Goal: Transaction & Acquisition: Purchase product/service

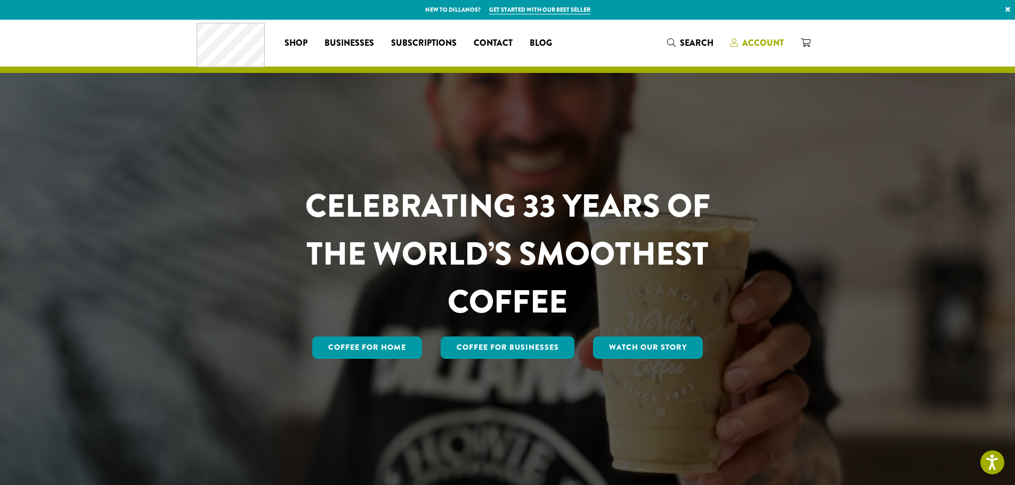
click at [759, 45] on span "Account" at bounding box center [763, 43] width 42 height 12
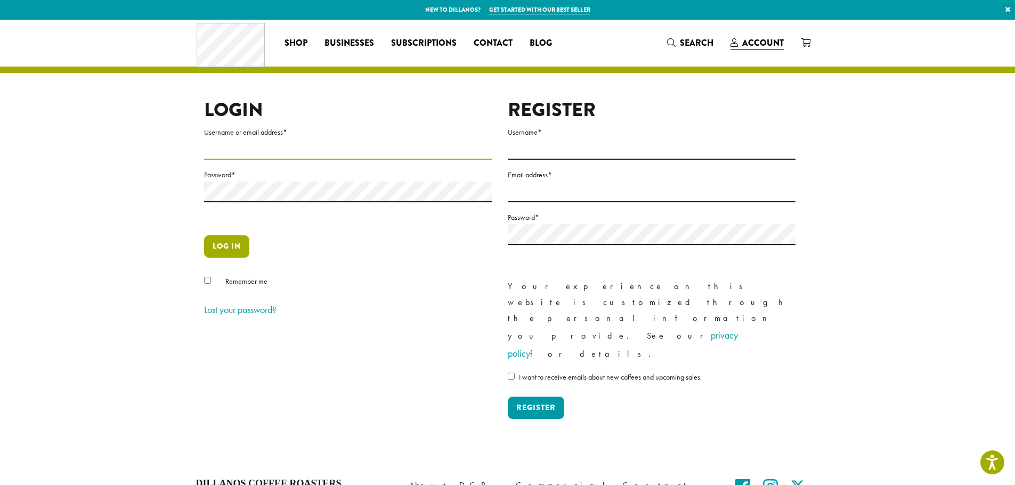
type input "**********"
click at [240, 246] on button "Log in" at bounding box center [226, 246] width 45 height 22
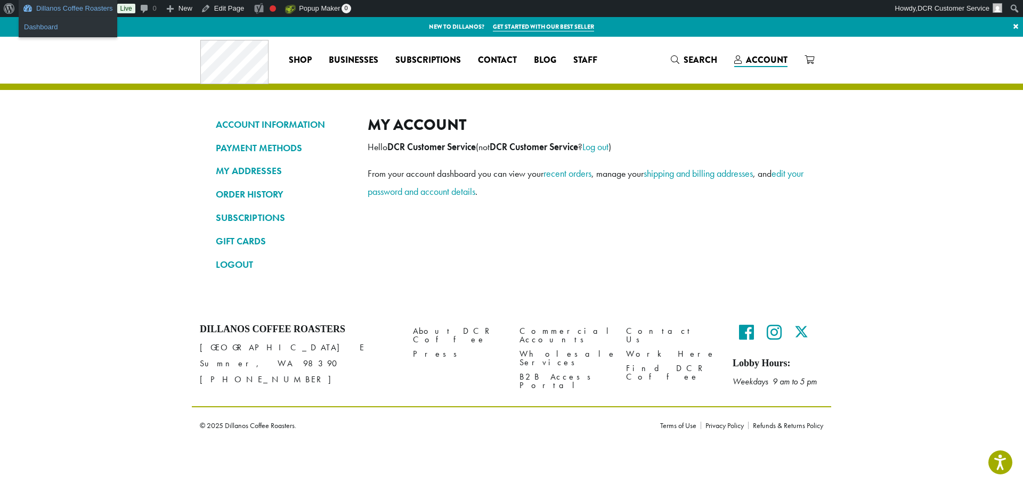
click at [61, 27] on link "Dashboard" at bounding box center [68, 27] width 99 height 14
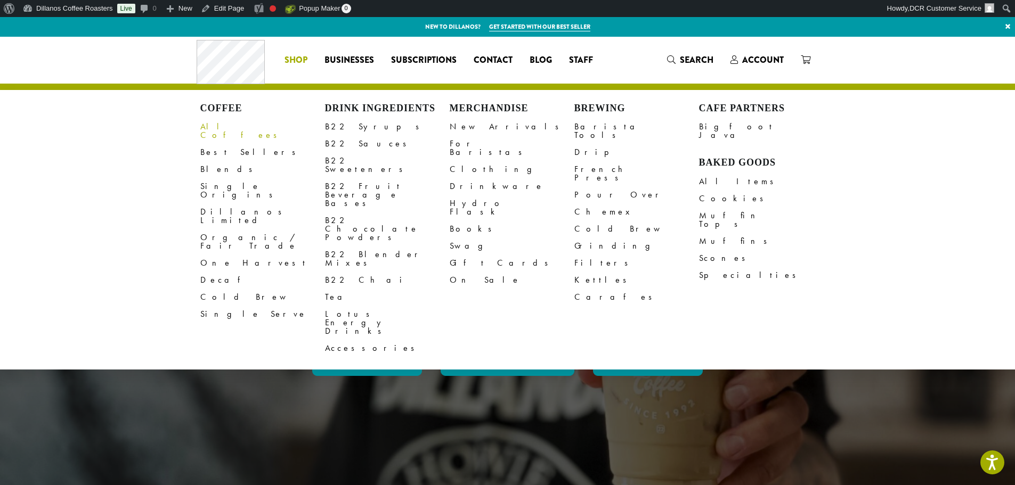
click at [215, 123] on link "All Coffees" at bounding box center [262, 131] width 125 height 26
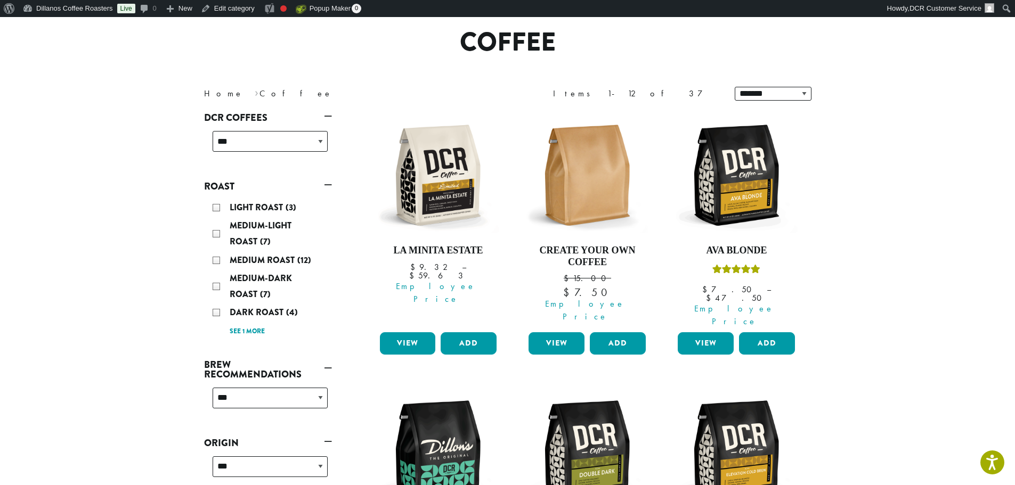
scroll to position [107, 0]
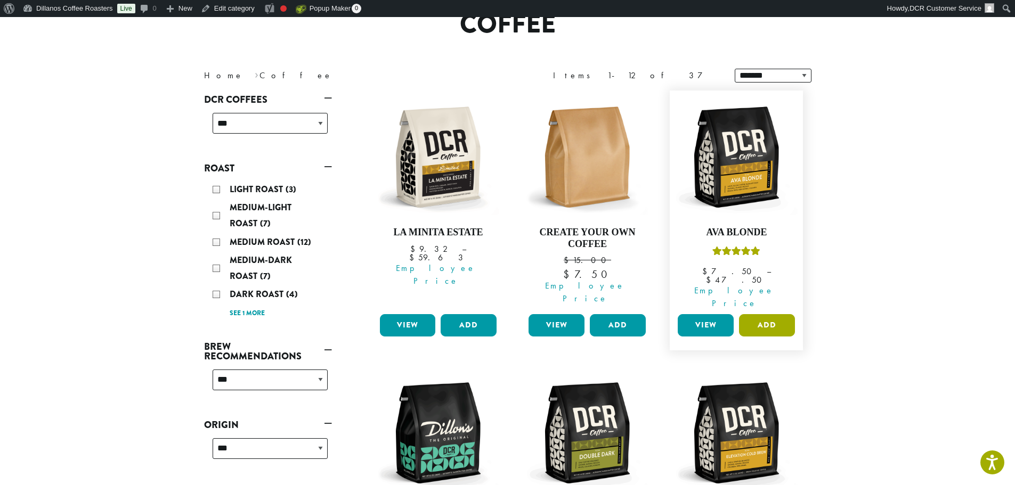
click at [782, 314] on button "Add" at bounding box center [767, 325] width 56 height 22
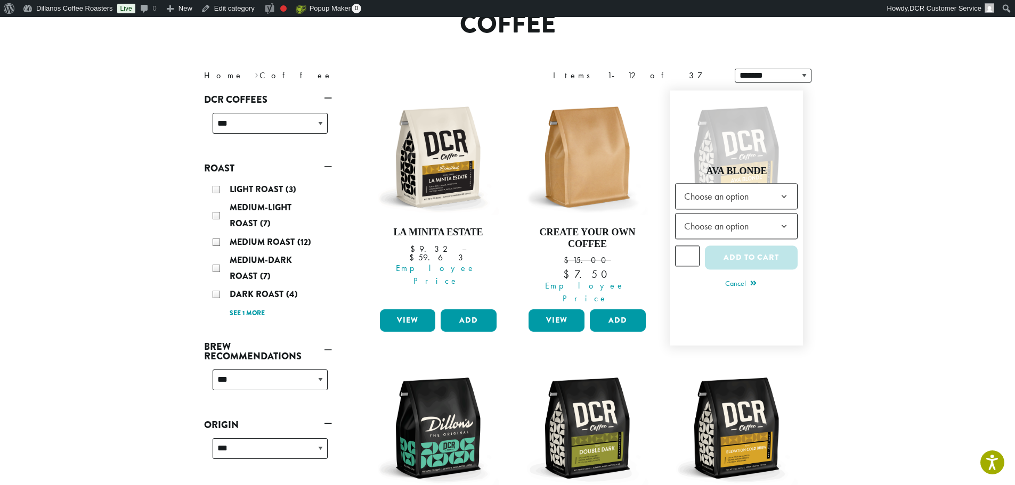
click at [749, 192] on span "Choose an option" at bounding box center [719, 196] width 79 height 21
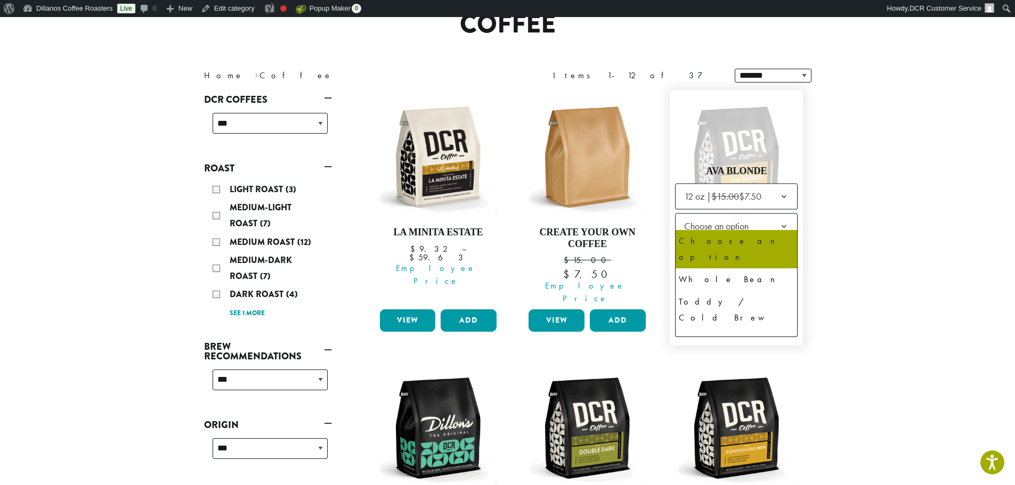
click at [736, 226] on span "Choose an option" at bounding box center [719, 226] width 79 height 21
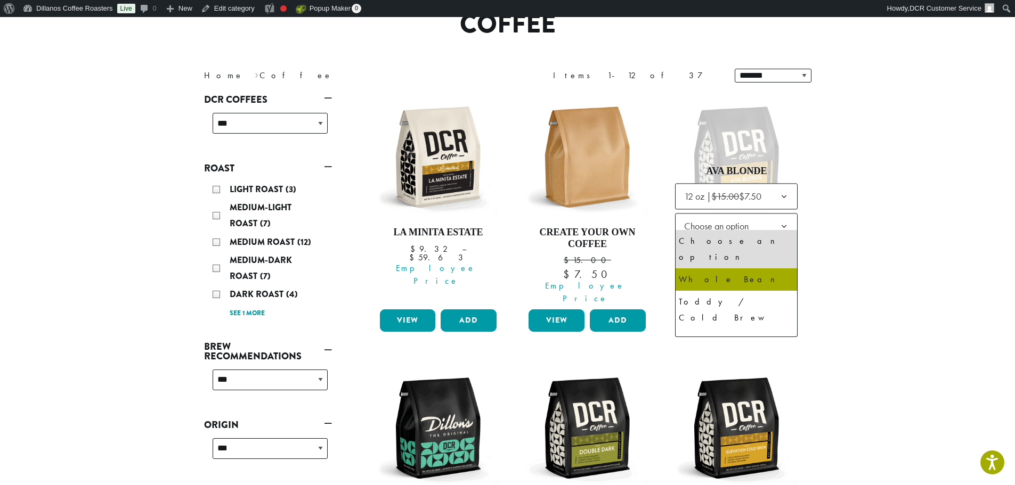
select select "*********"
select select "**********"
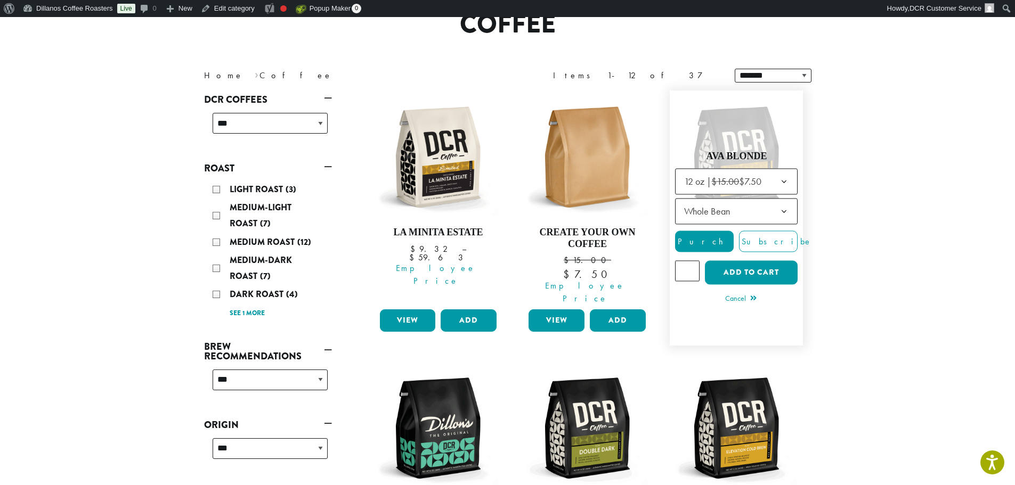
type input "*"
click at [691, 263] on input "*" at bounding box center [687, 271] width 25 height 20
click at [748, 265] on button "Add to cart" at bounding box center [751, 273] width 93 height 24
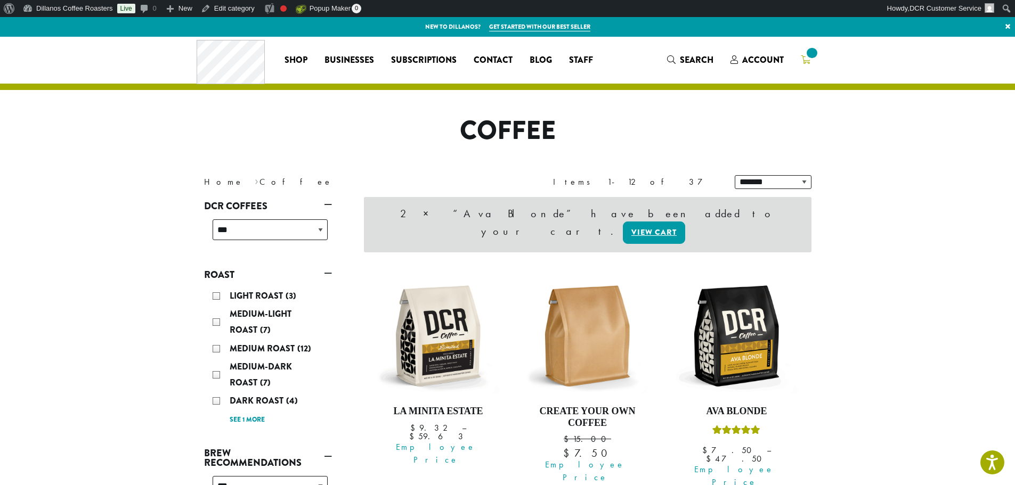
click at [809, 61] on icon at bounding box center [806, 59] width 10 height 9
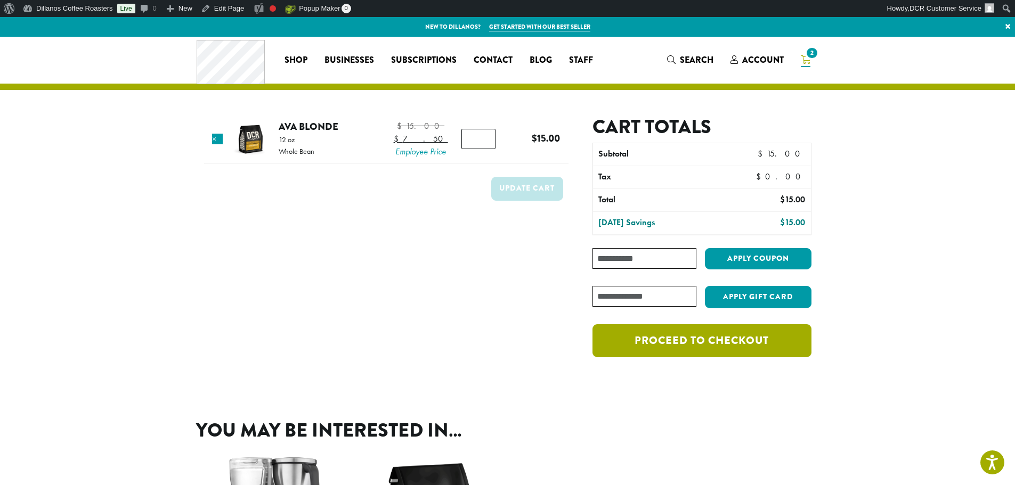
click at [689, 337] on link "Proceed to checkout" at bounding box center [701, 340] width 218 height 33
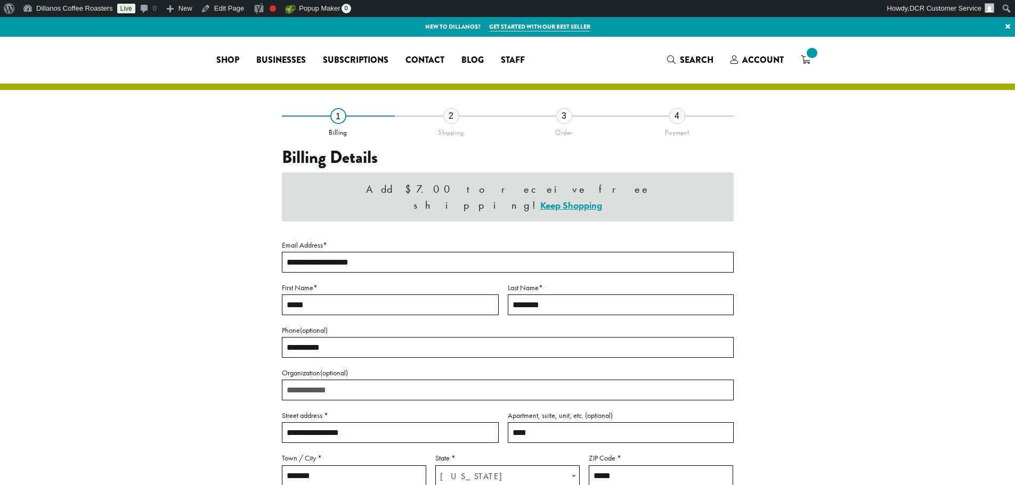
select select "**"
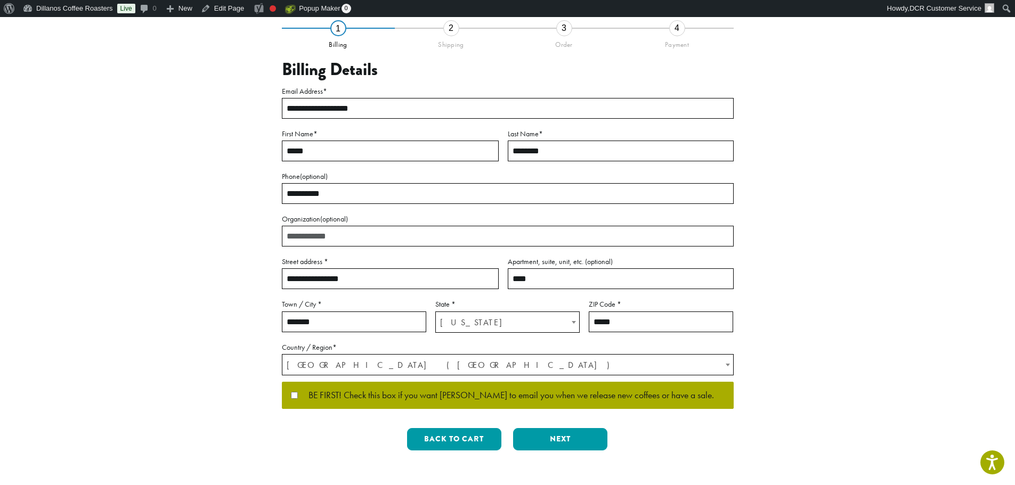
scroll to position [107, 0]
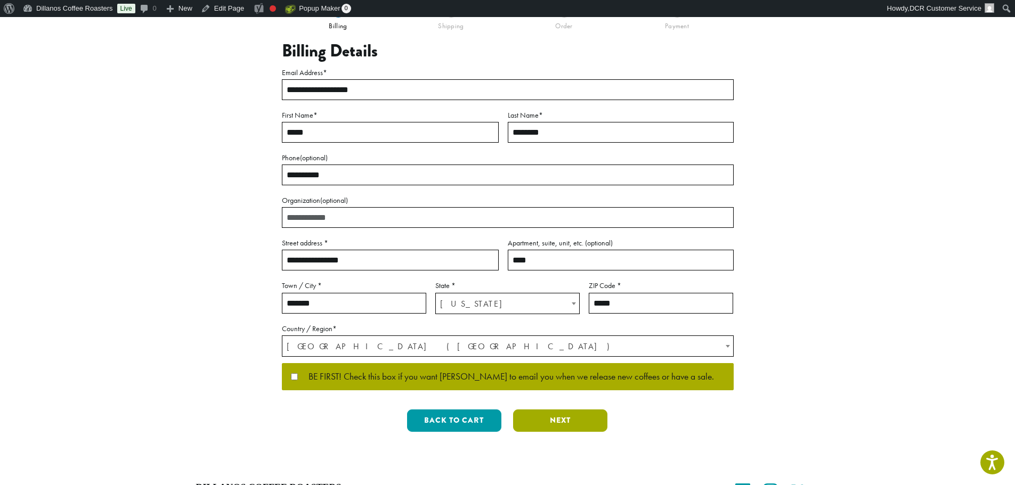
click at [569, 413] on button "Next" at bounding box center [560, 421] width 94 height 22
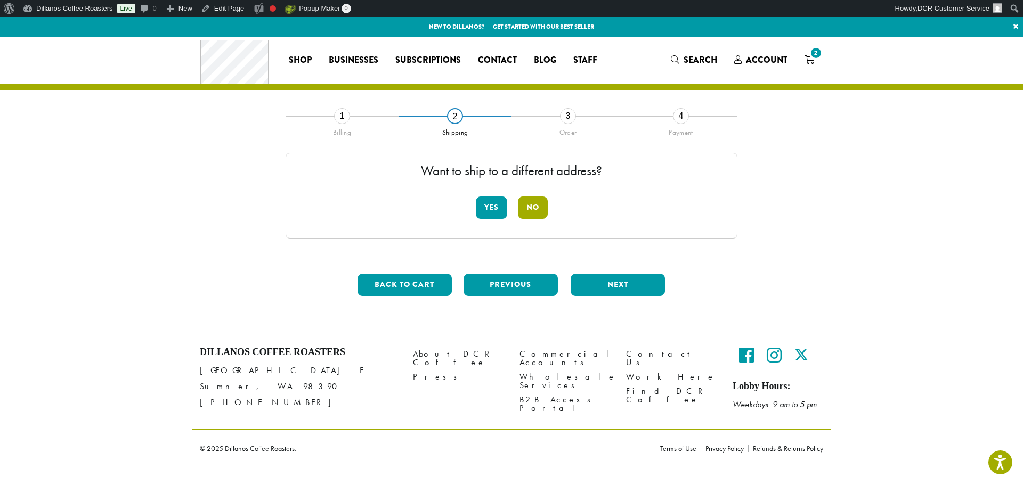
click at [534, 206] on button "No" at bounding box center [533, 208] width 30 height 22
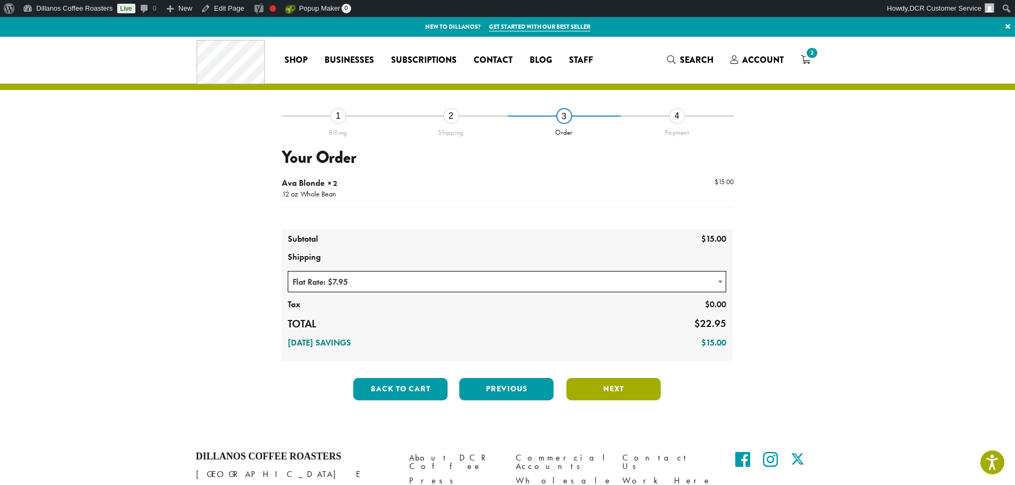
click at [616, 389] on button "Next" at bounding box center [613, 389] width 94 height 22
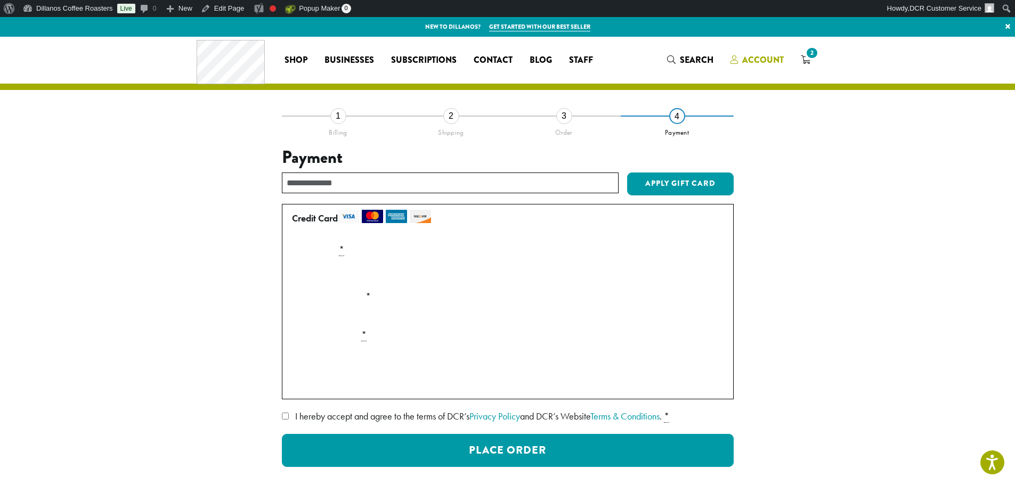
click at [773, 61] on span "Account" at bounding box center [763, 60] width 42 height 12
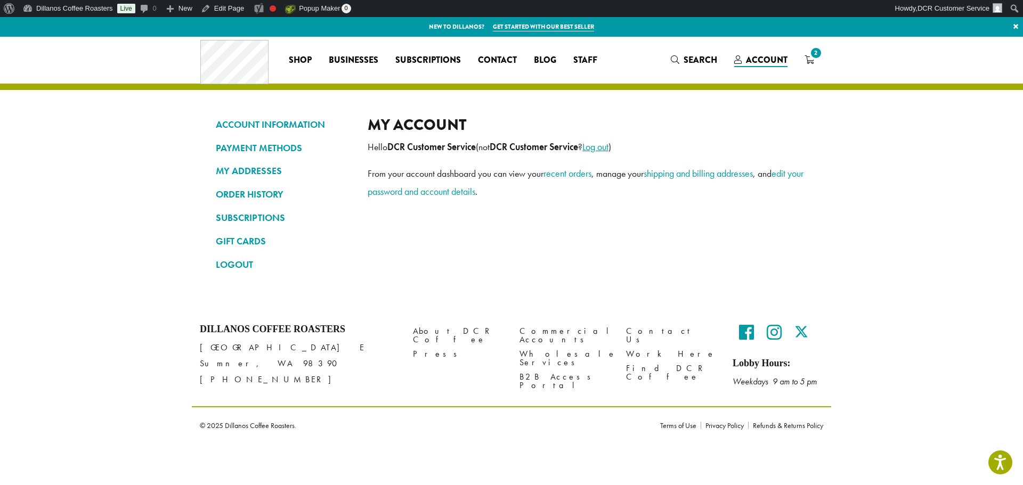
click at [608, 145] on link "Log out" at bounding box center [595, 147] width 26 height 12
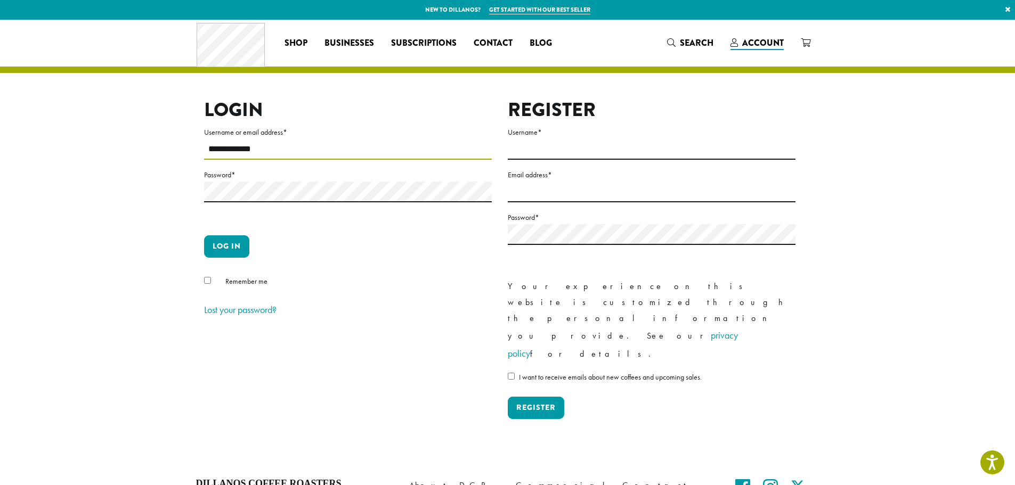
click at [291, 152] on input "**********" at bounding box center [348, 149] width 288 height 21
type input "**********"
click at [219, 257] on button "Log in" at bounding box center [226, 246] width 45 height 22
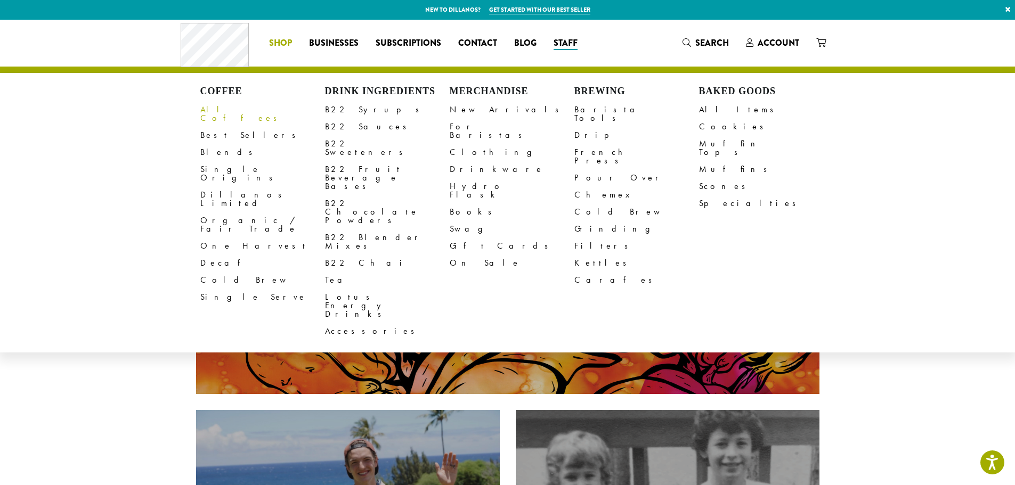
click at [224, 109] on link "All Coffees" at bounding box center [262, 114] width 125 height 26
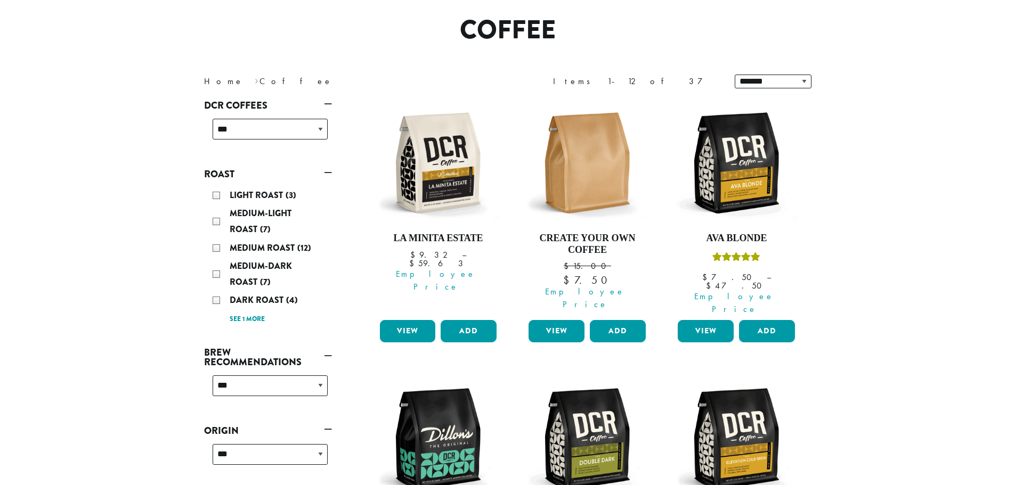
scroll to position [107, 0]
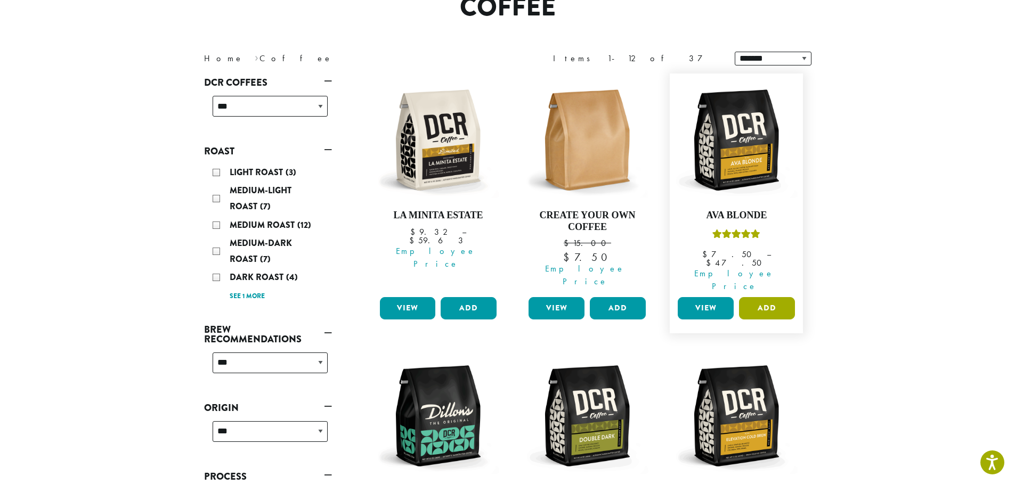
click at [776, 297] on button "Add" at bounding box center [767, 308] width 56 height 22
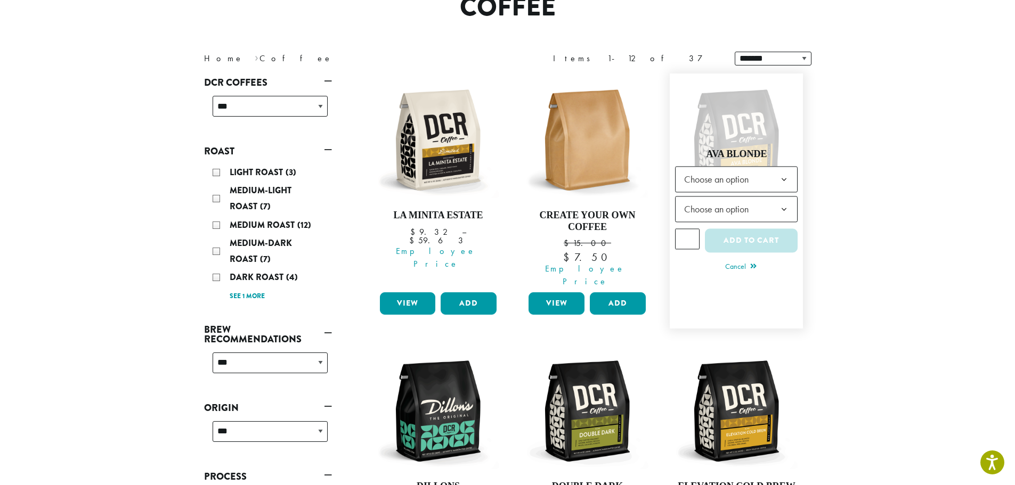
click at [727, 174] on span "Choose an option" at bounding box center [719, 179] width 79 height 21
click at [729, 208] on span "Choose an option" at bounding box center [719, 209] width 79 height 21
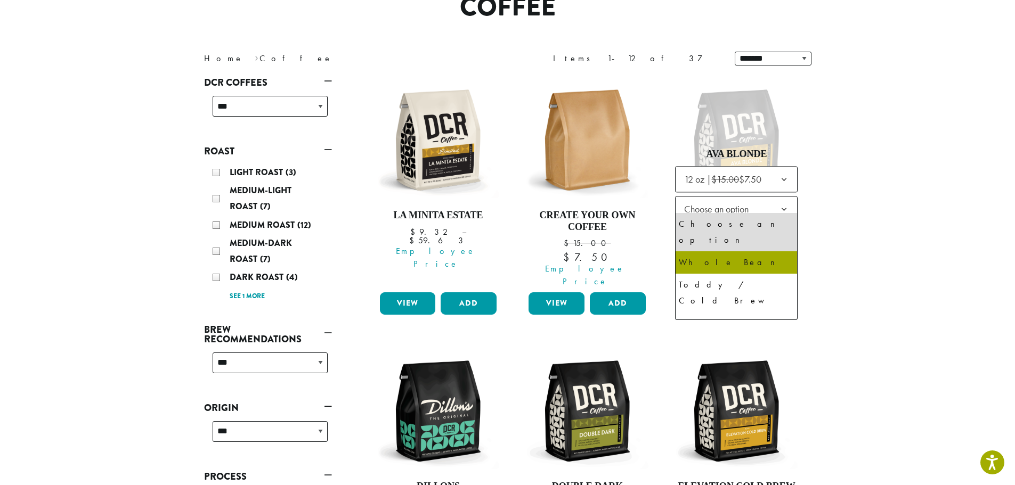
select select "*********"
select select "**********"
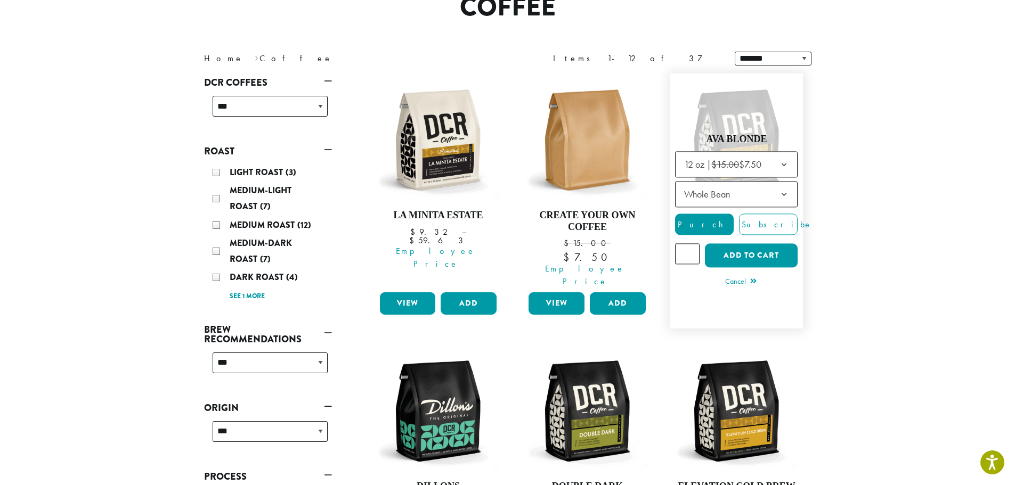
type input "*"
click at [692, 244] on input "*" at bounding box center [687, 254] width 25 height 20
click at [735, 244] on button "Add to cart" at bounding box center [751, 256] width 93 height 24
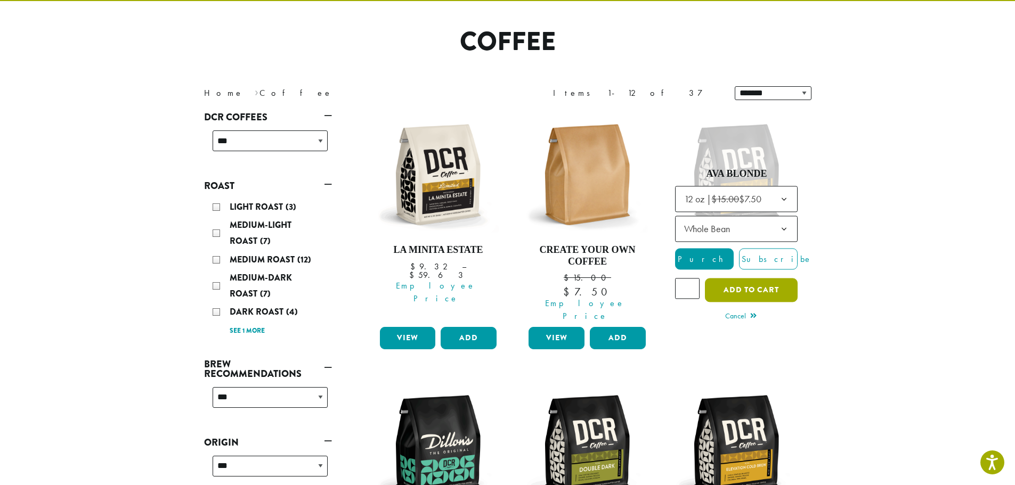
scroll to position [53, 0]
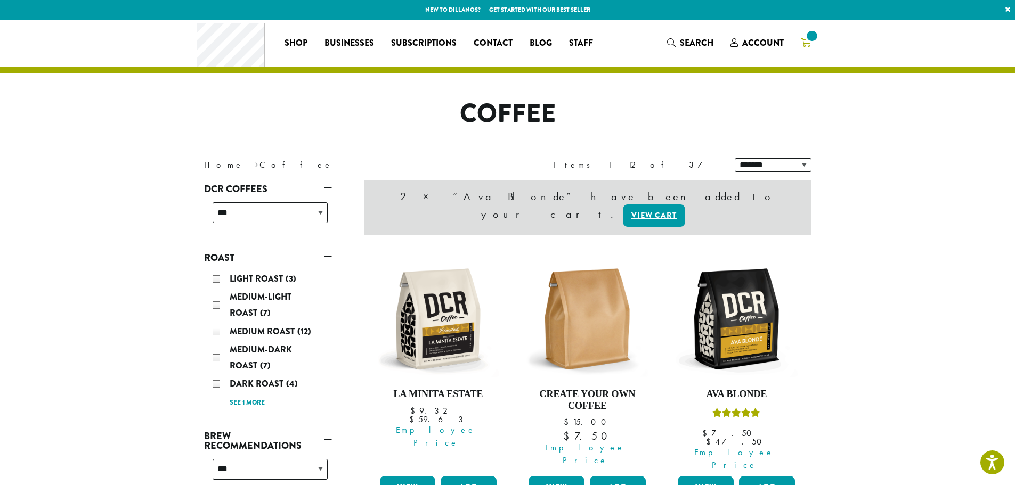
click at [808, 37] on span at bounding box center [811, 36] width 14 height 14
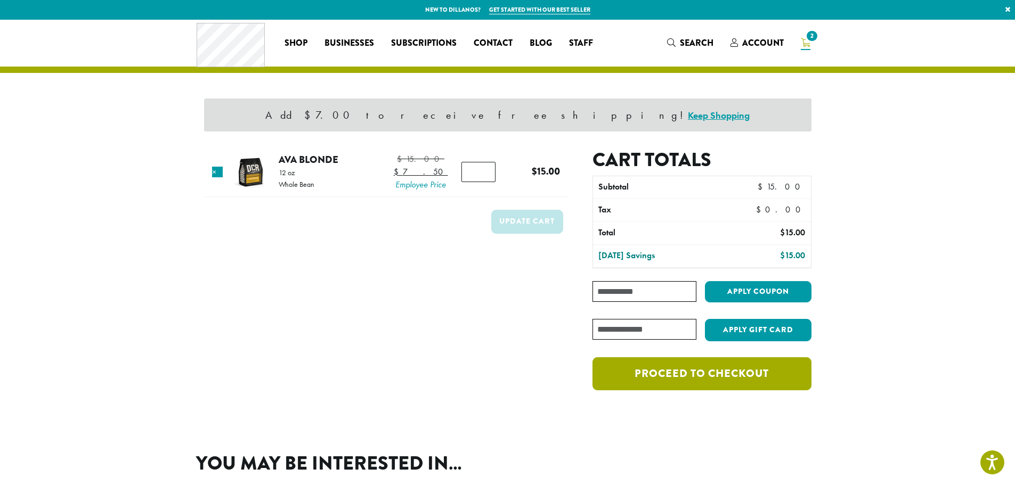
click at [708, 377] on link "Proceed to checkout" at bounding box center [701, 373] width 218 height 33
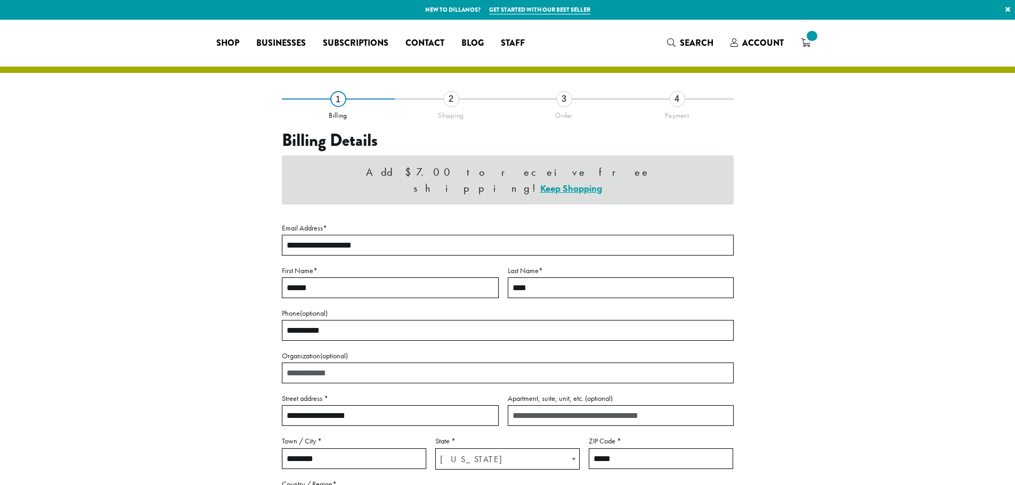
select select "**"
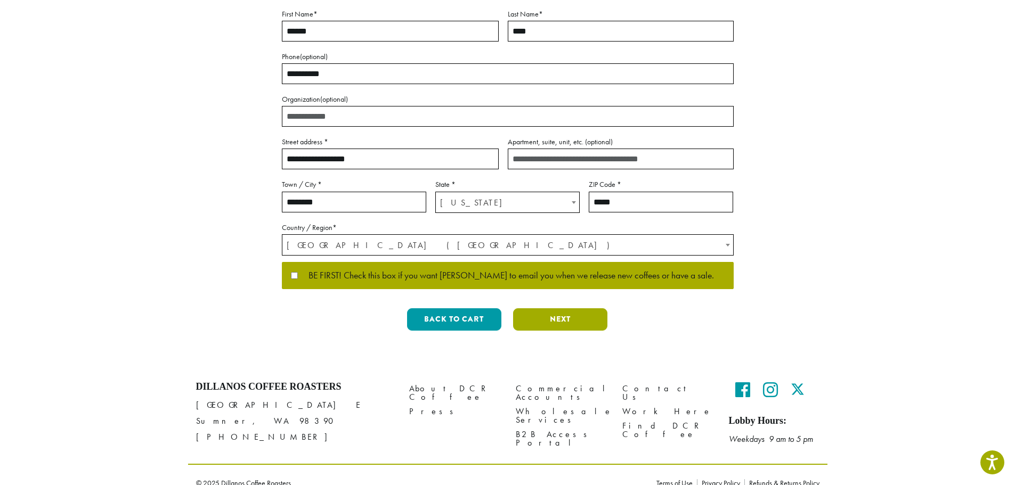
click at [548, 308] on button "Next" at bounding box center [560, 319] width 94 height 22
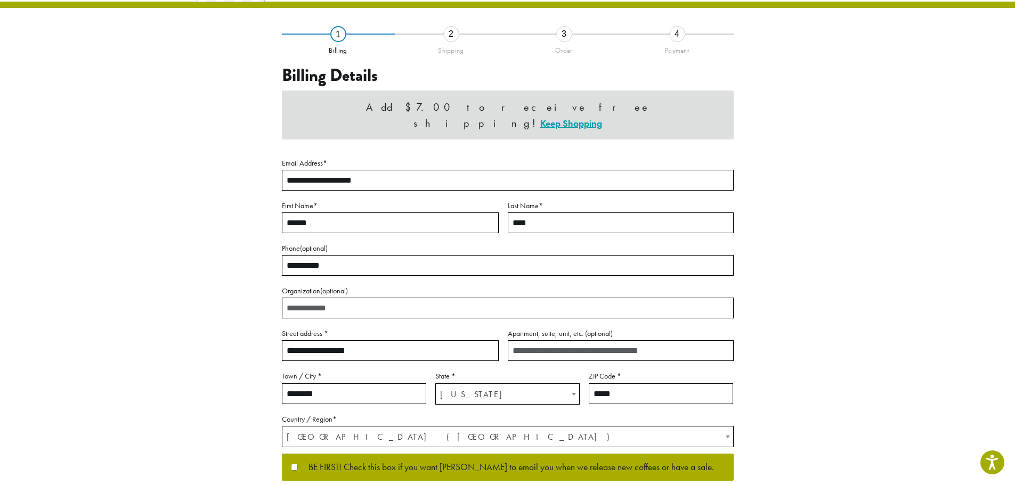
scroll to position [0, 0]
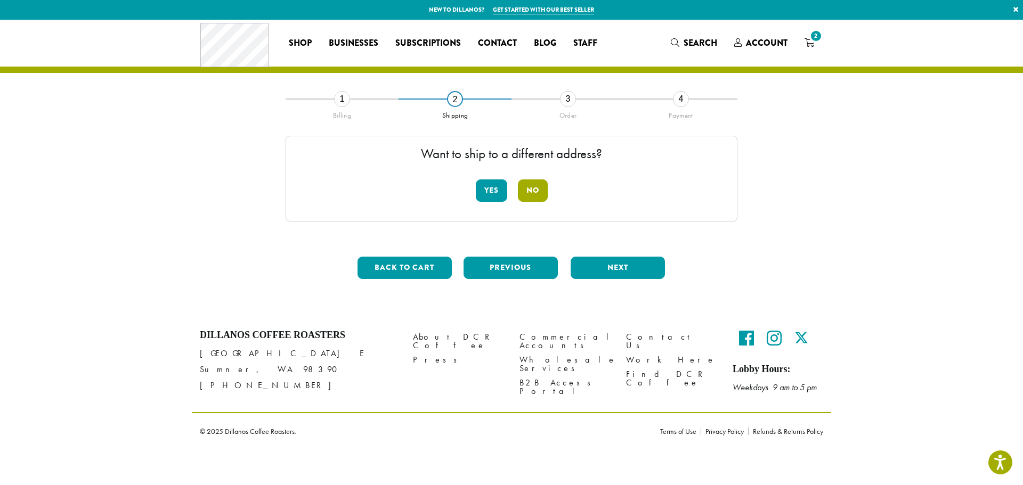
click at [523, 186] on button "No" at bounding box center [533, 191] width 30 height 22
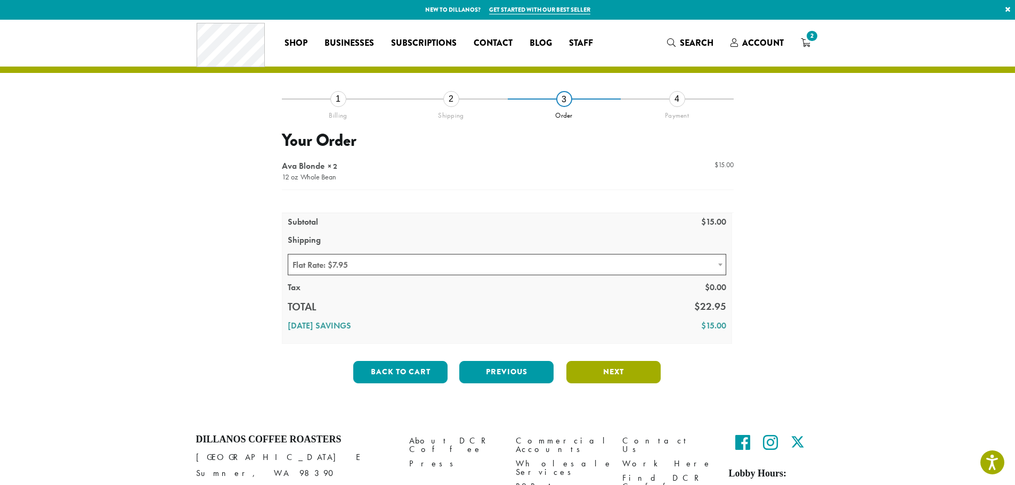
click at [627, 370] on button "Next" at bounding box center [613, 372] width 94 height 22
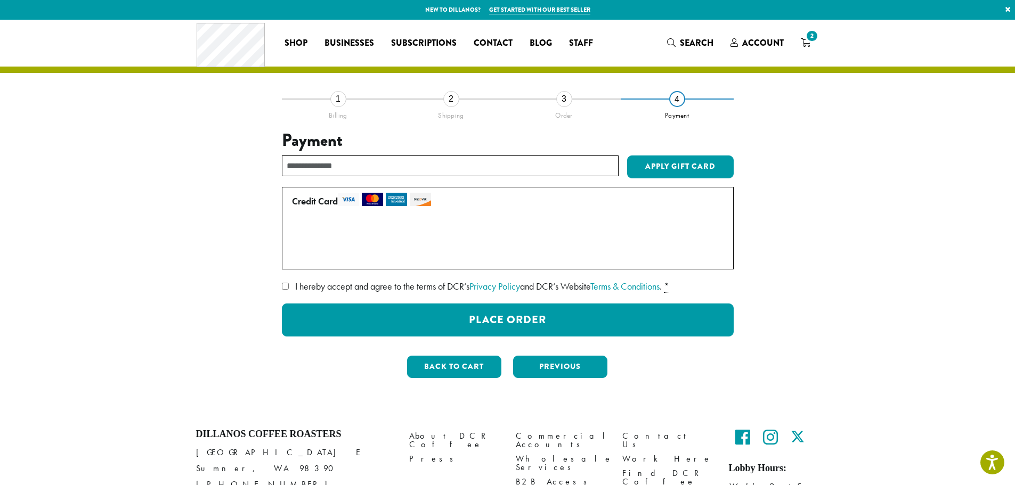
click at [353, 256] on label "Use a new card" at bounding box center [505, 254] width 427 height 17
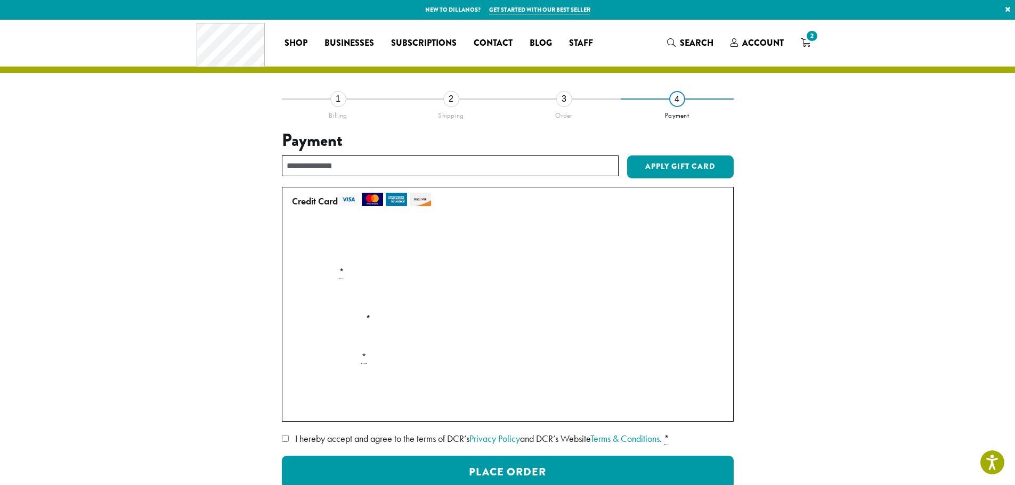
click at [370, 369] on div "Payment Info" at bounding box center [508, 381] width 440 height 30
click at [371, 233] on span "• • • 7717 (expires 07/29)" at bounding box center [374, 232] width 137 height 12
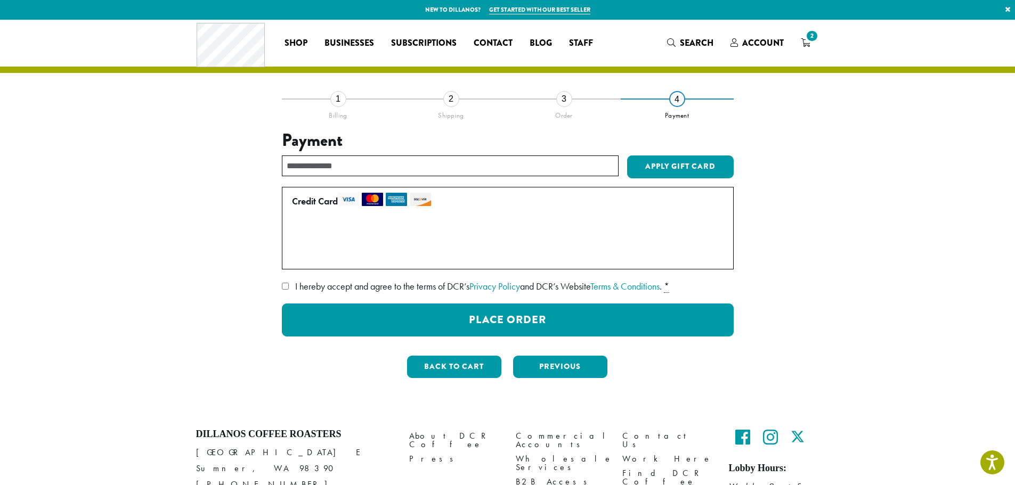
click at [321, 254] on label "Use a new card" at bounding box center [505, 254] width 427 height 17
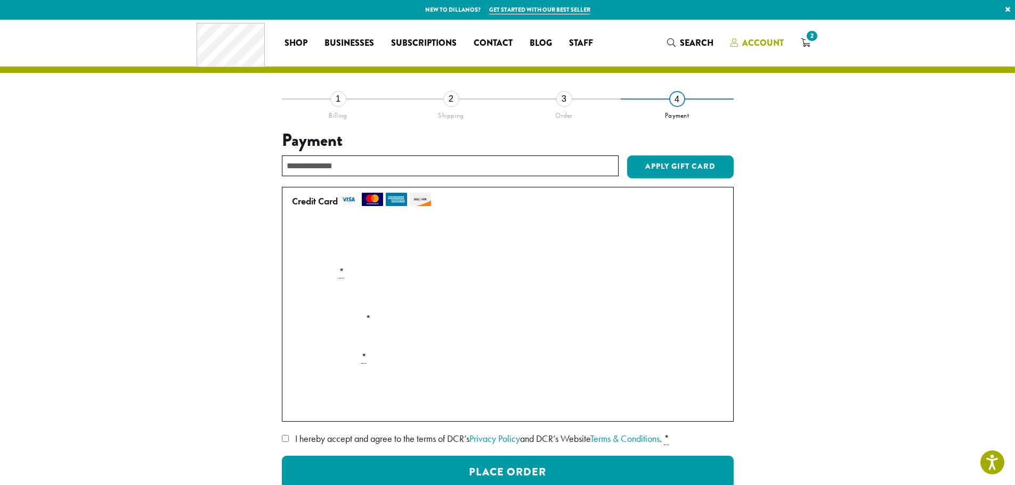
click at [762, 41] on span "Account" at bounding box center [763, 43] width 42 height 12
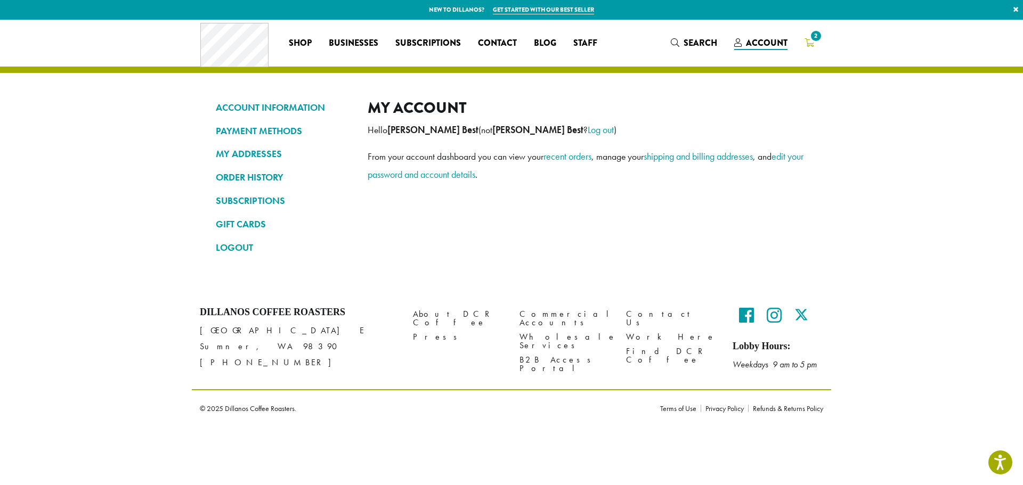
click at [811, 39] on span "2" at bounding box center [816, 36] width 14 height 14
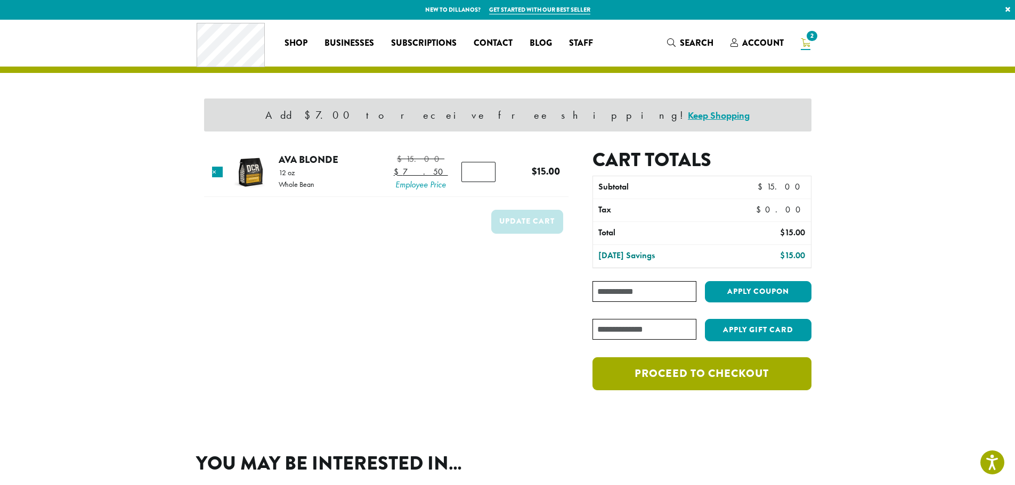
click at [715, 380] on link "Proceed to checkout" at bounding box center [701, 373] width 218 height 33
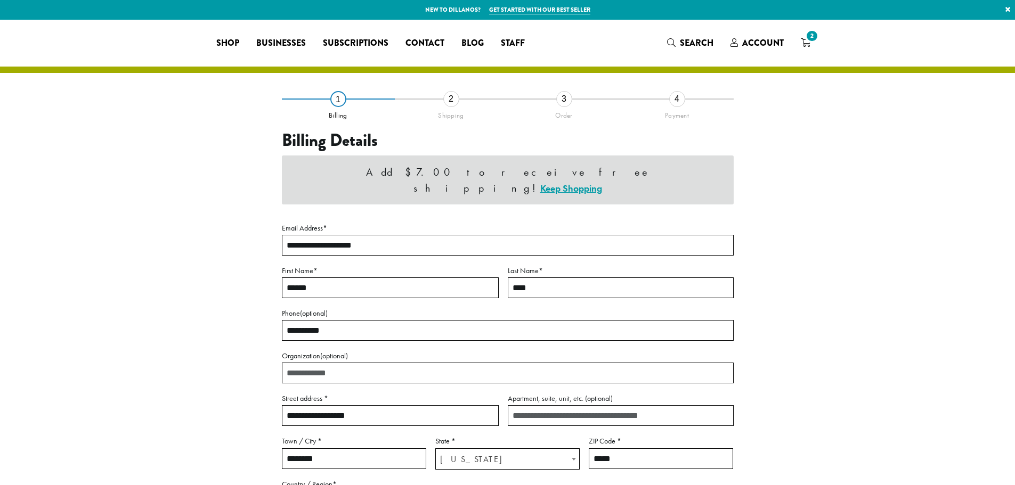
select select "**"
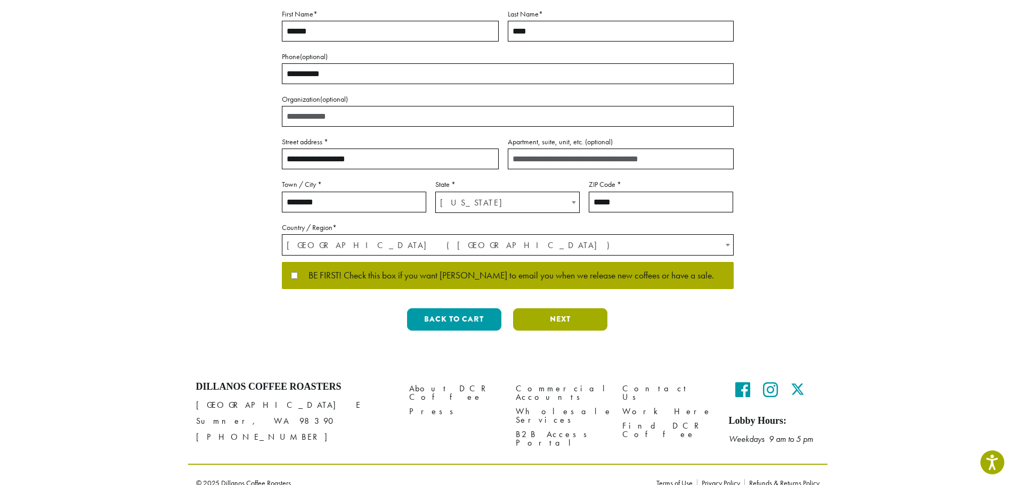
click at [565, 308] on button "Next" at bounding box center [560, 319] width 94 height 22
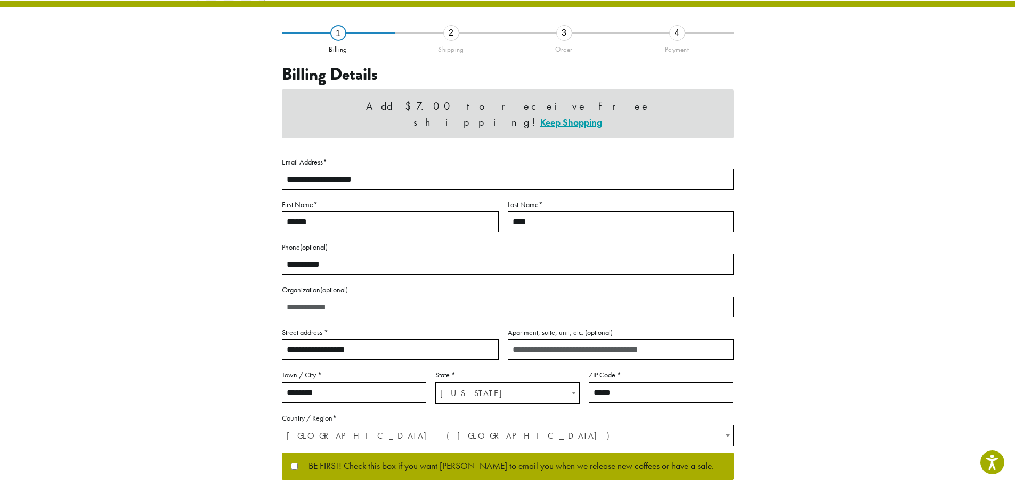
scroll to position [0, 0]
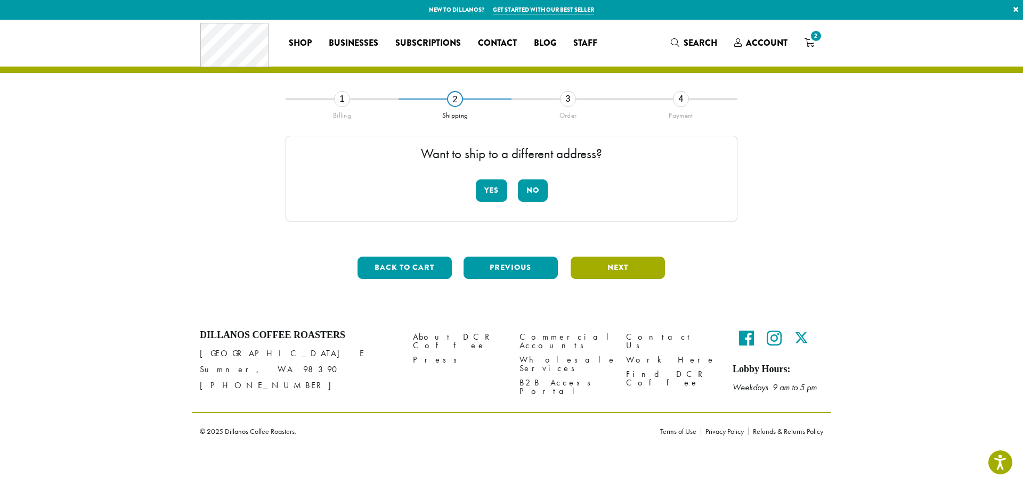
click at [642, 278] on button "Next" at bounding box center [617, 268] width 94 height 22
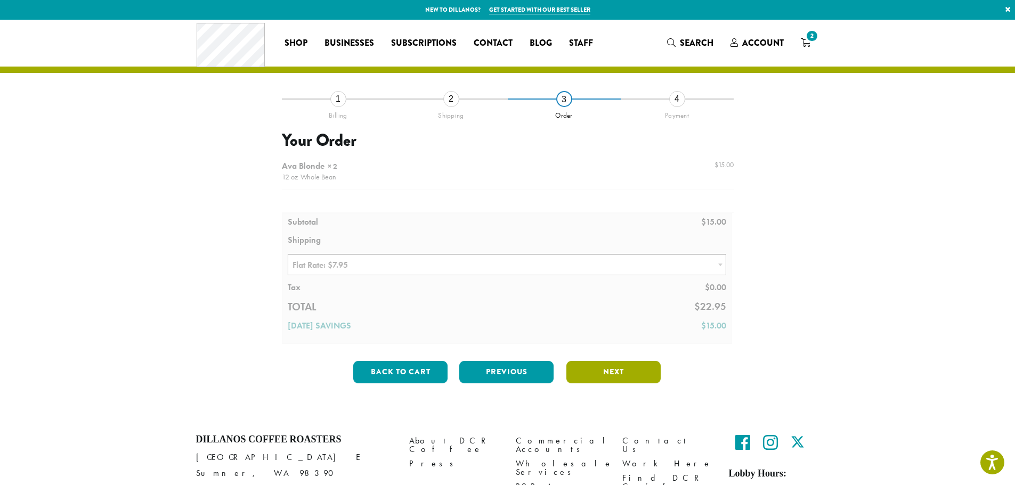
click at [613, 372] on button "Next" at bounding box center [613, 372] width 94 height 22
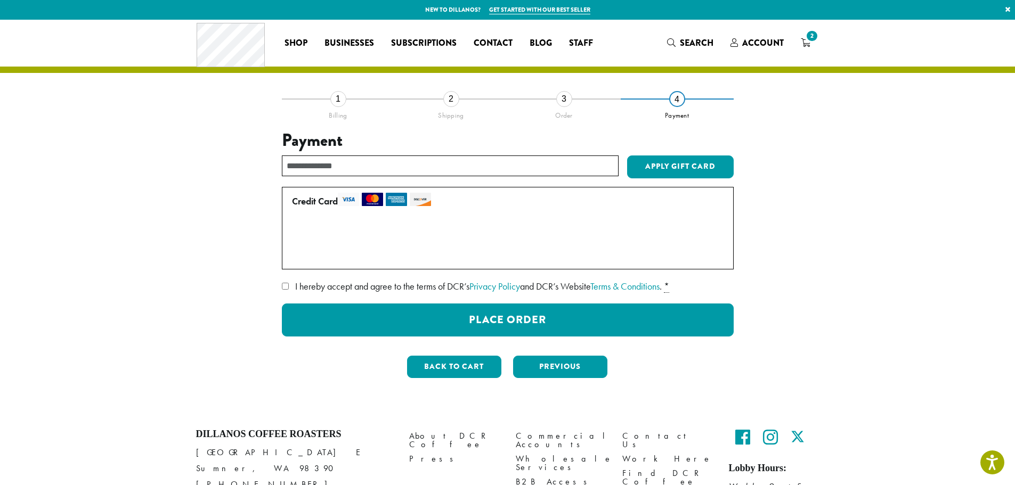
click at [350, 258] on label "Use a new card" at bounding box center [505, 254] width 427 height 17
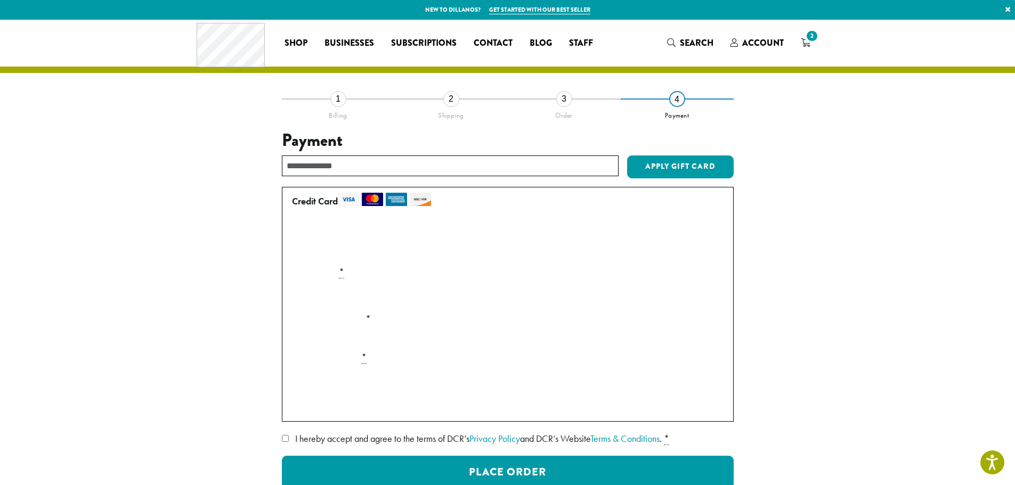
click at [210, 266] on div "**********" at bounding box center [507, 319] width 607 height 441
